Goal: Transaction & Acquisition: Purchase product/service

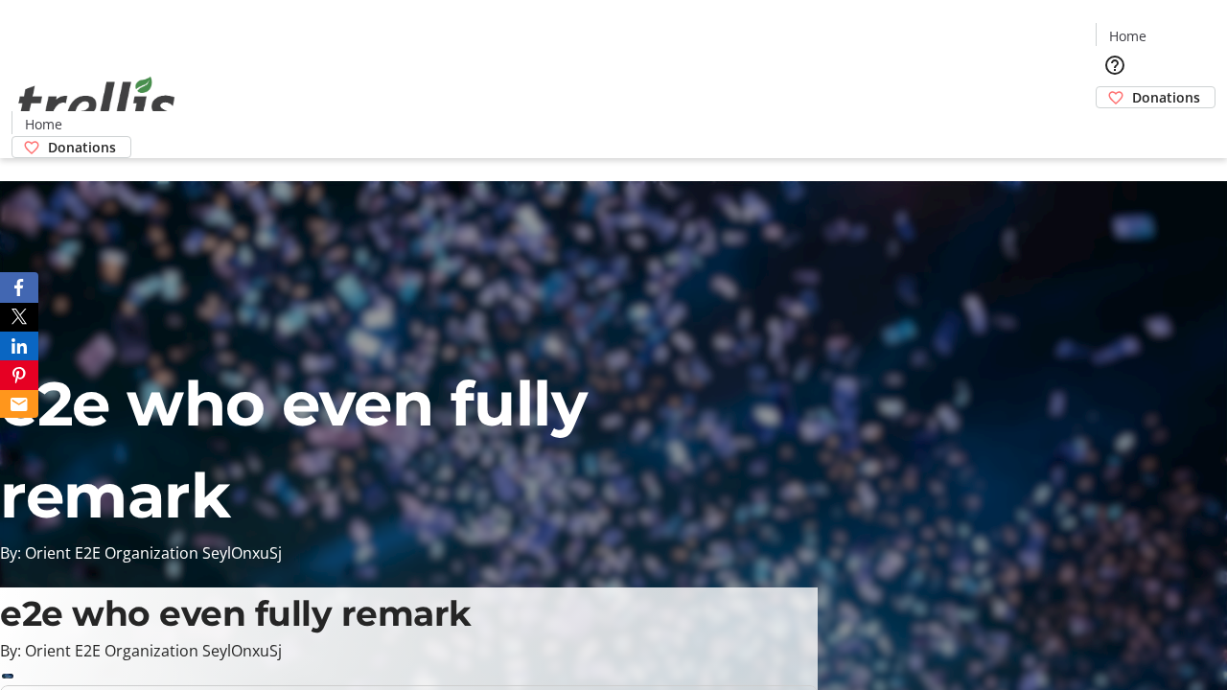
click at [1132, 87] on span "Donations" at bounding box center [1166, 97] width 68 height 20
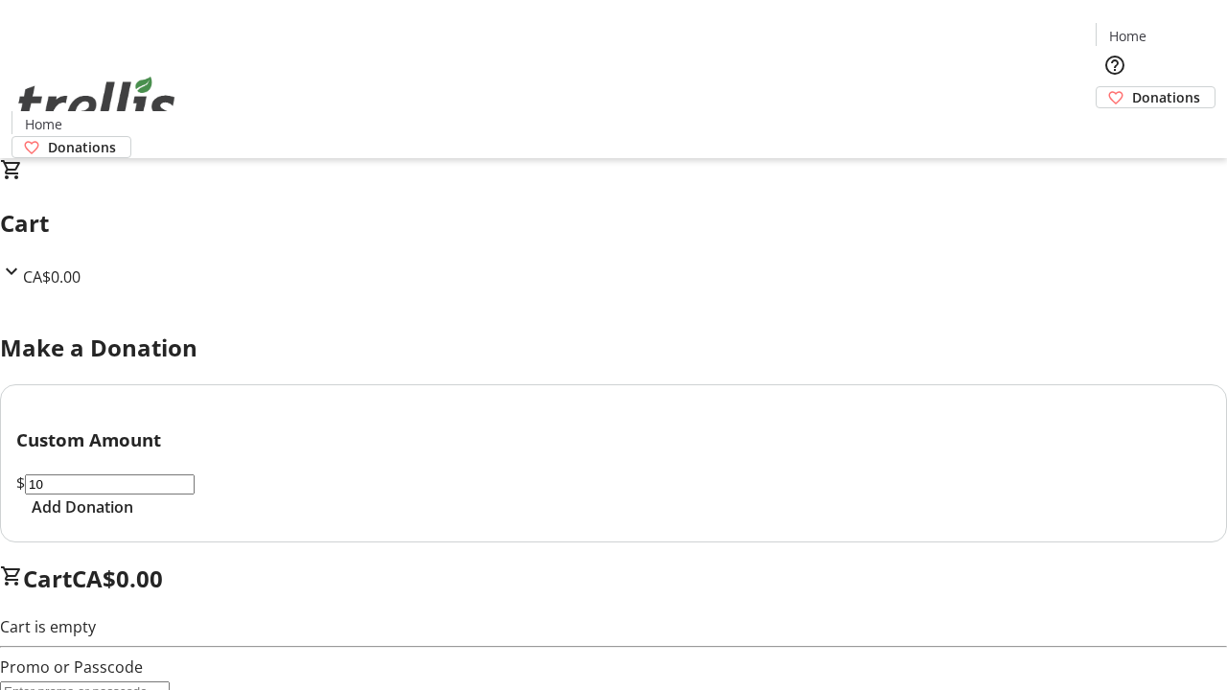
click at [133, 519] on span "Add Donation" at bounding box center [83, 507] width 102 height 23
